Goal: Complete application form

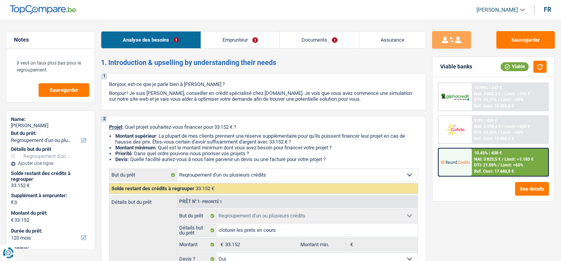
select select "refinancing"
select select "120"
select select "refinancing"
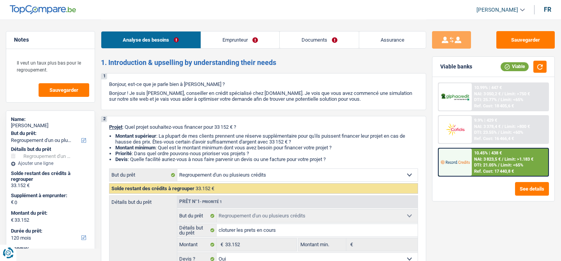
select select "yes"
select select "120"
select select "privateEmployee"
select select "netSalary"
select select "mealVouchers"
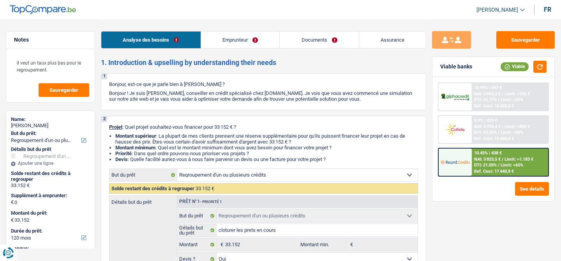
select select "rentalIncome"
select select "familyAllowances"
select select "ownerWithMortgage"
select select "personalLoan"
select select "homeFurnishingOrRelocation"
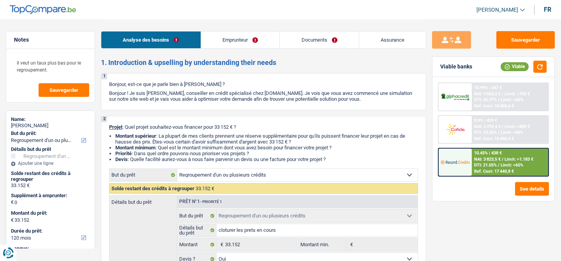
select select "84"
select select "personalLoan"
select select "homeFurnishingOrRelocation"
select select "42"
select select "personalLoan"
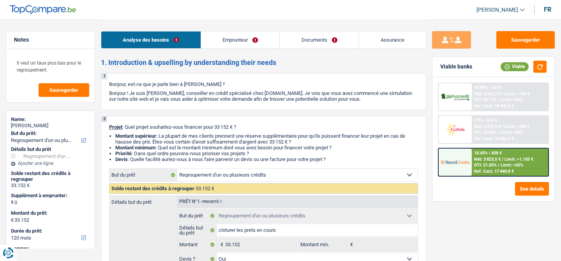
select select "homeFurnishingOrRelocation"
select select "36"
select select "cardOrCredit"
select select "mortgage"
select select "240"
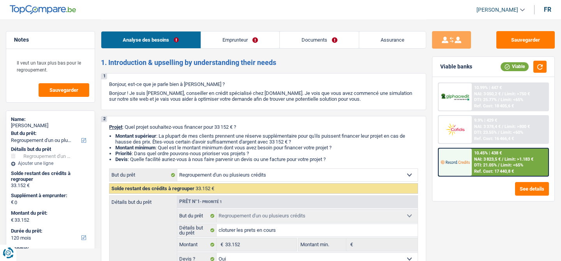
select select "refinancing"
select select "yes"
select select "120"
